Goal: Information Seeking & Learning: Learn about a topic

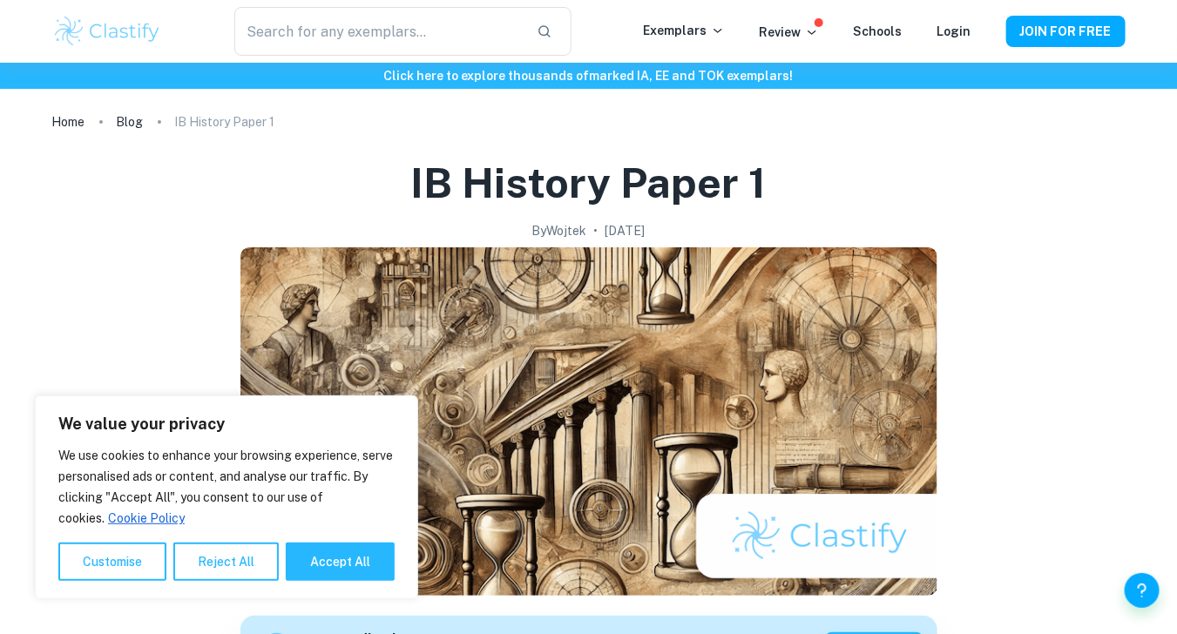
scroll to position [464, 0]
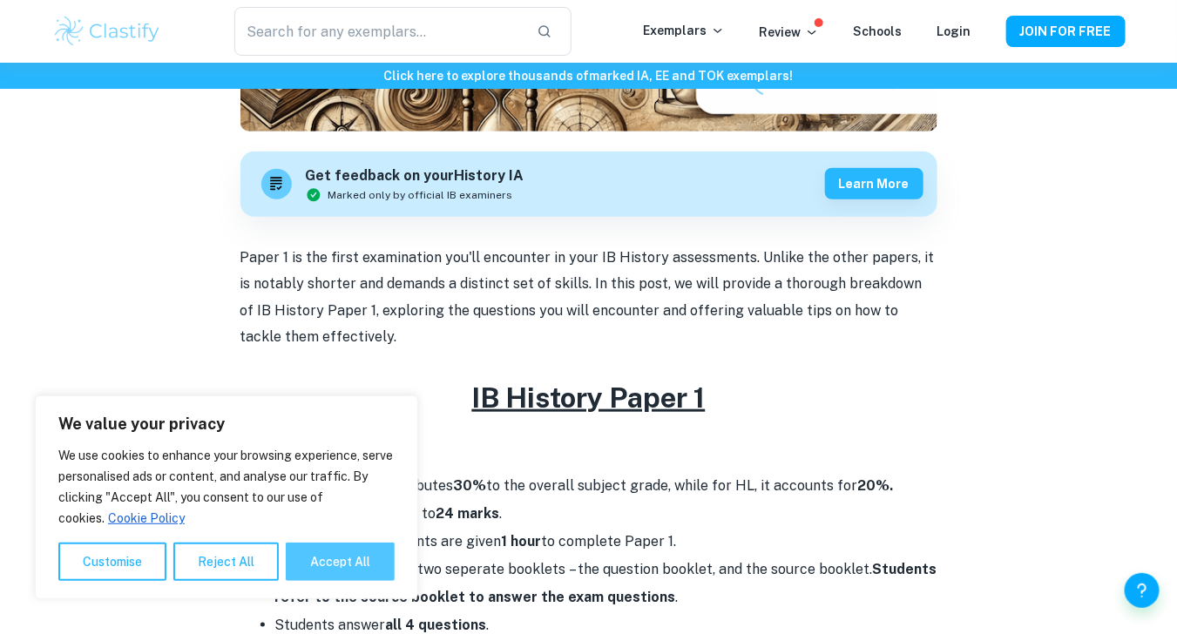
click at [350, 553] on button "Accept All" at bounding box center [340, 562] width 109 height 38
checkbox input "true"
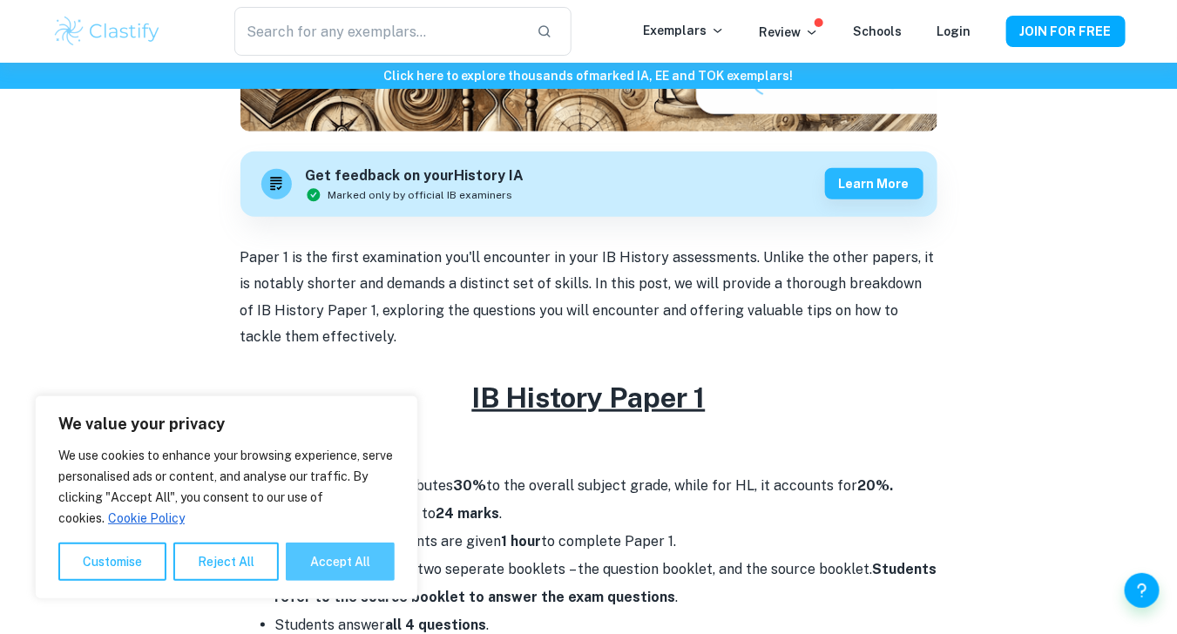
checkbox input "true"
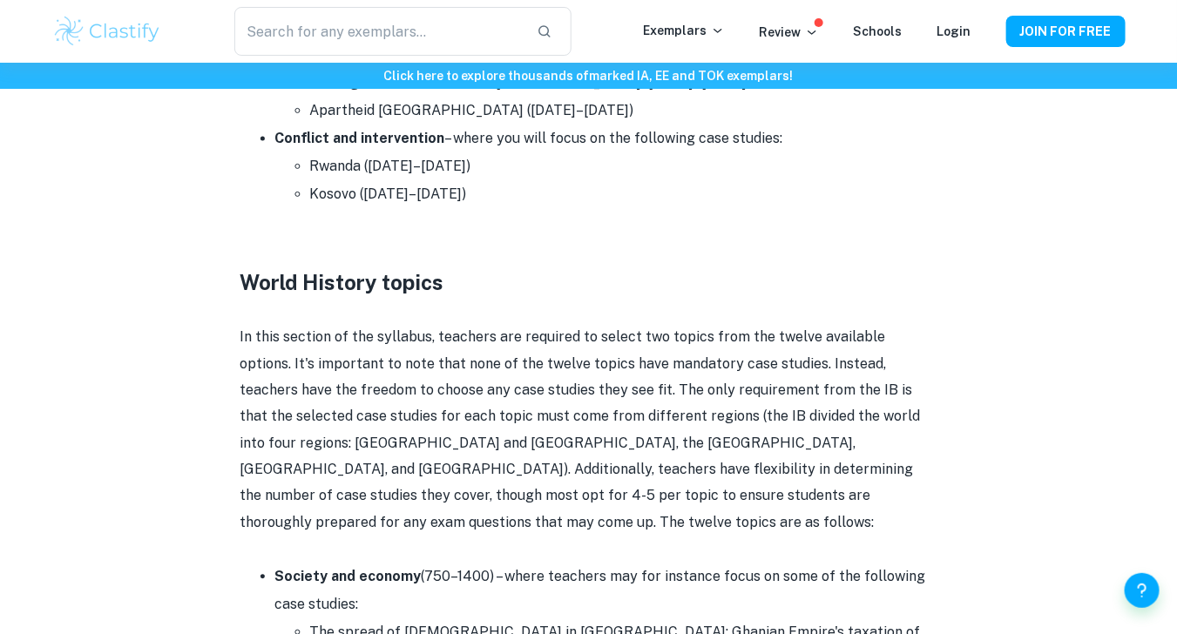
scroll to position [928, 0]
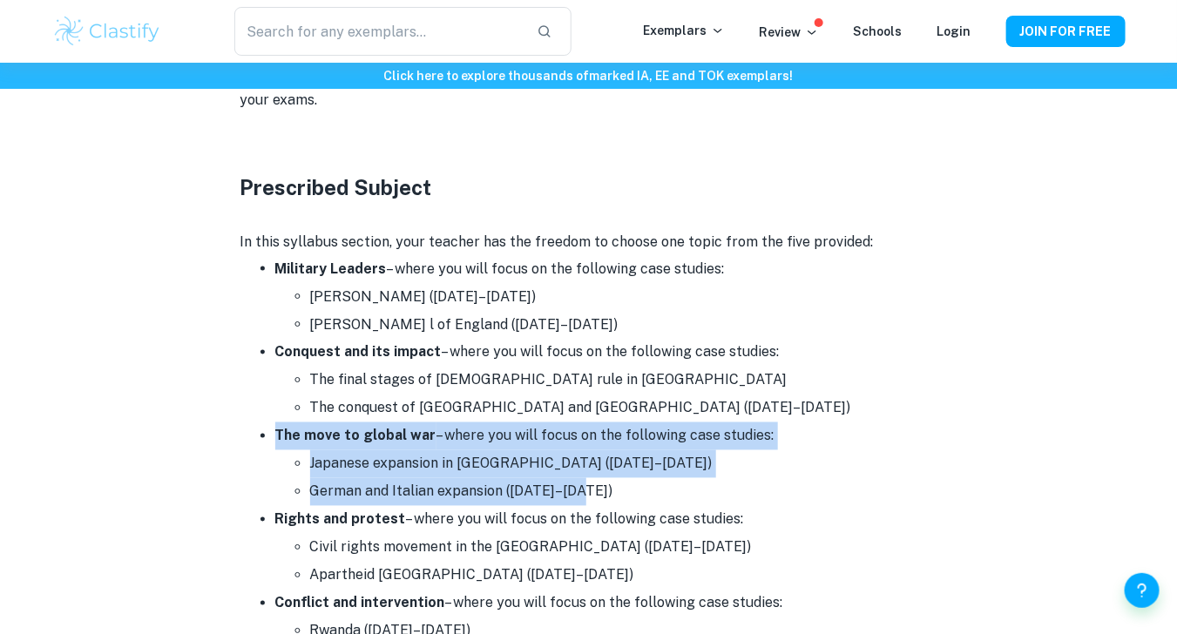
drag, startPoint x: 274, startPoint y: 432, endPoint x: 628, endPoint y: 484, distance: 357.4
click at [628, 484] on li "The move to global war – where you will focus on the following case studies: Ja…" at bounding box center [606, 464] width 662 height 84
click at [628, 484] on li "German and Italian expansion ([DATE]–[DATE])" at bounding box center [623, 492] width 627 height 28
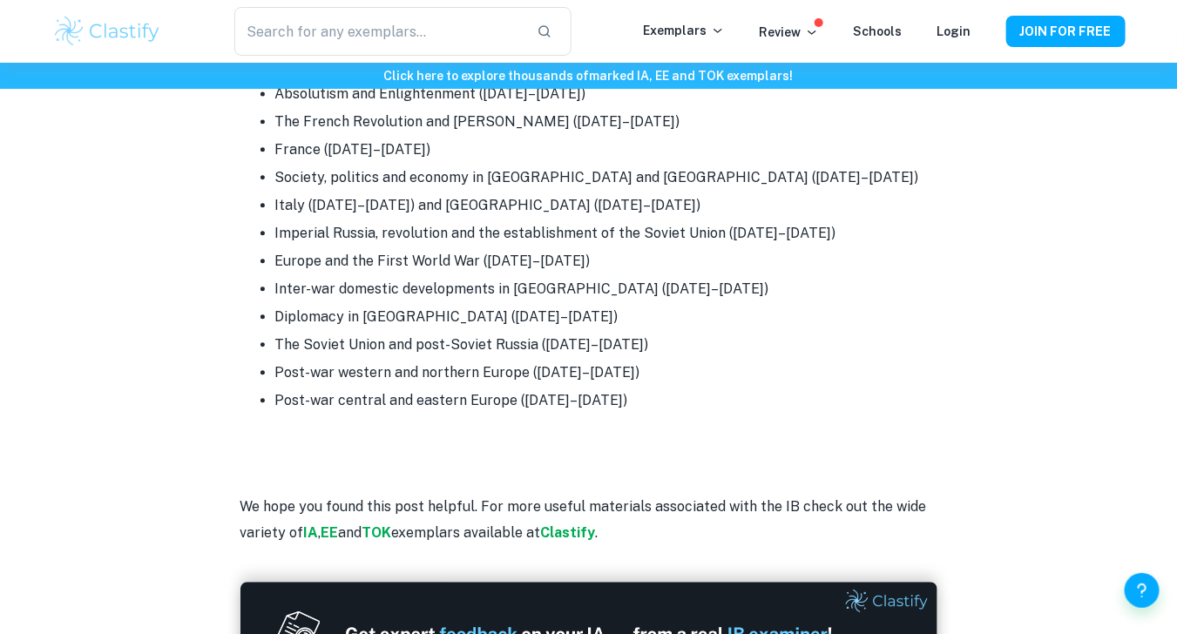
scroll to position [6038, 0]
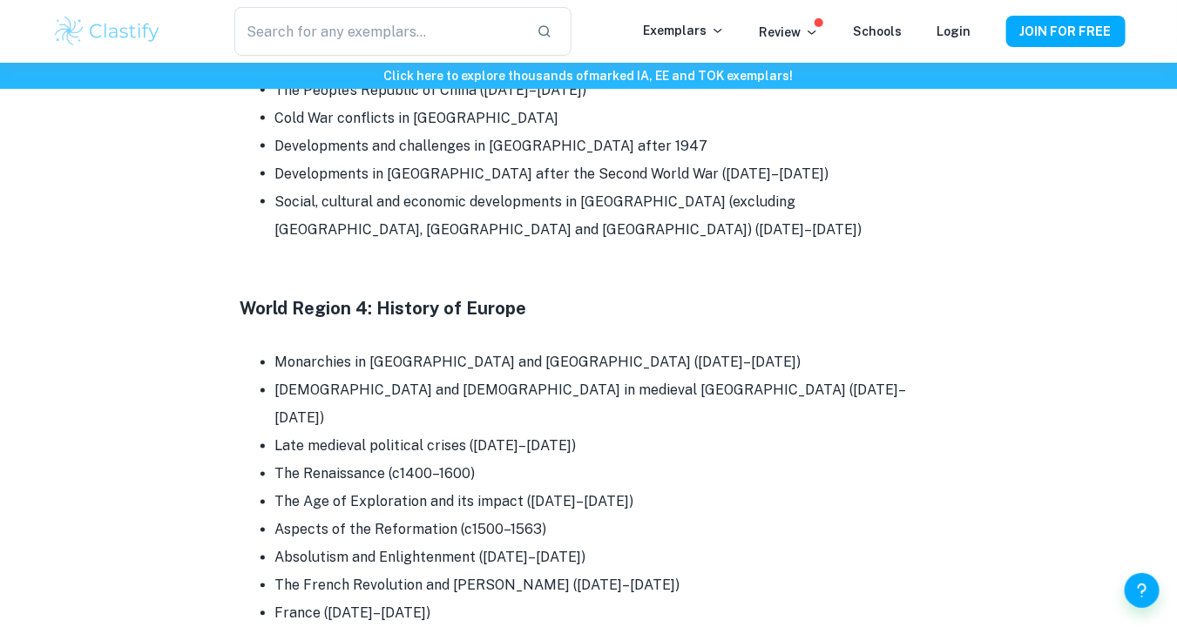
drag, startPoint x: 623, startPoint y: 445, endPoint x: 282, endPoint y: 454, distance: 340.7
drag, startPoint x: 624, startPoint y: 442, endPoint x: 263, endPoint y: 456, distance: 361.7
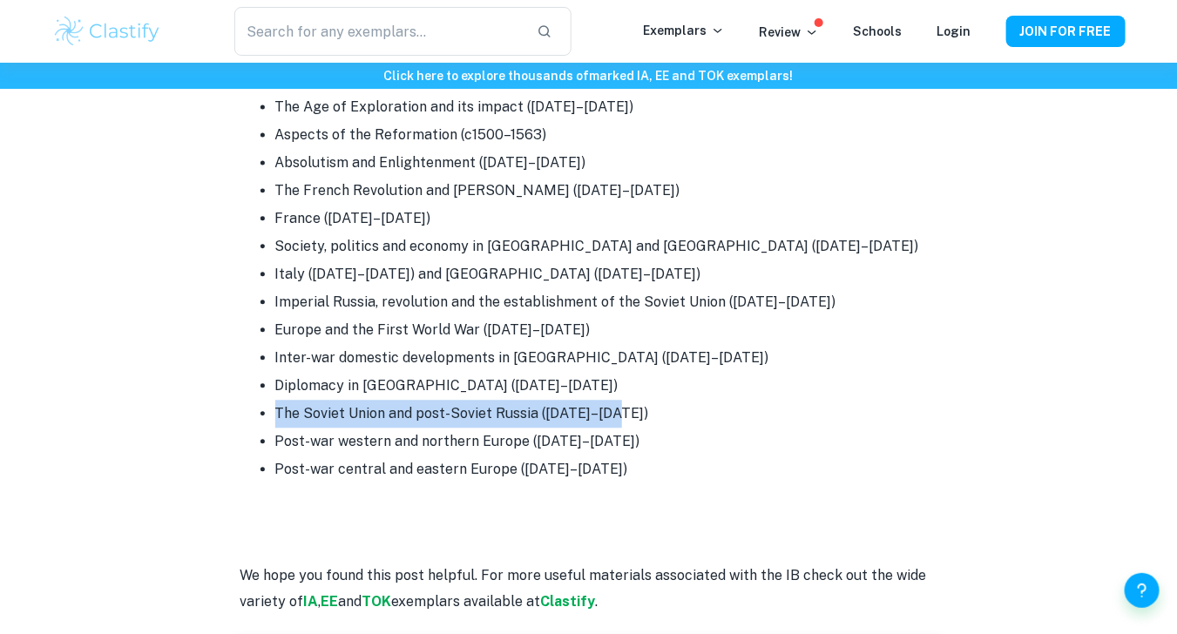
scroll to position [5970, 0]
